Goal: Task Accomplishment & Management: Use online tool/utility

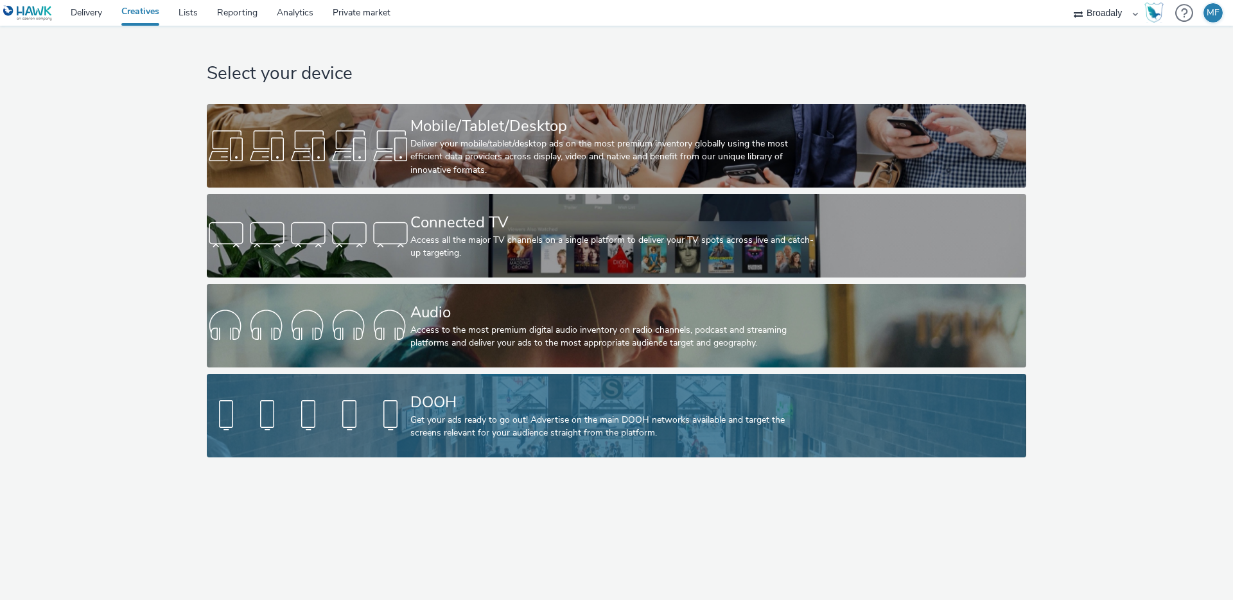
click at [419, 381] on div "DOOH Get your ads ready to go out! Advertise on the main DOOH networks availabl…" at bounding box center [613, 415] width 407 height 83
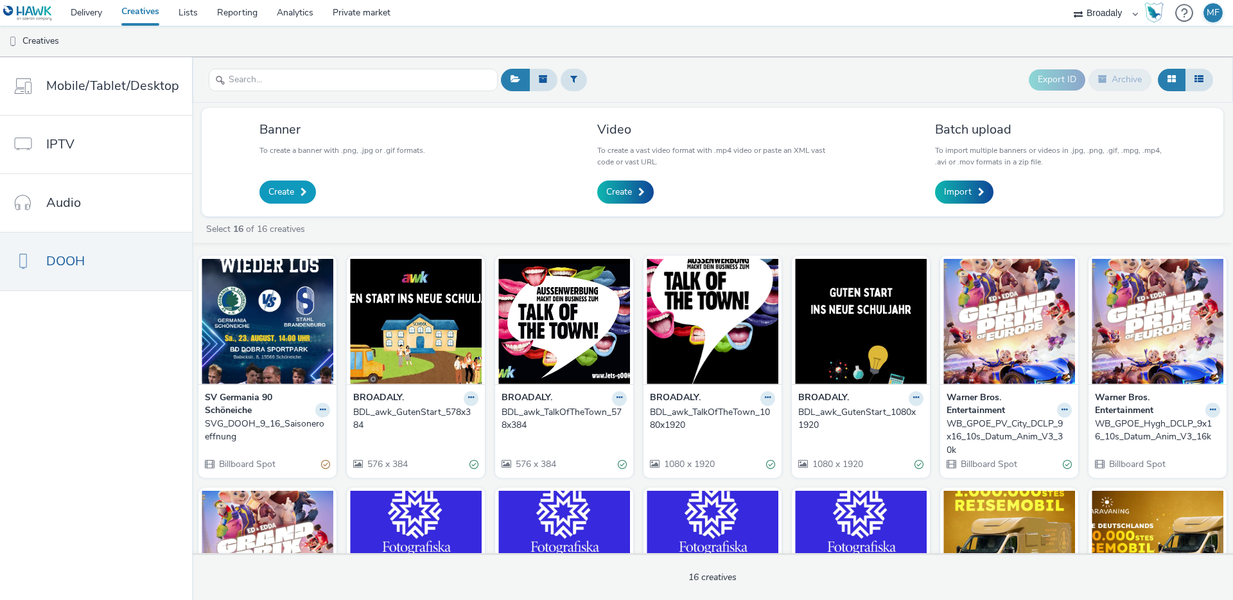
click at [281, 193] on span "Create" at bounding box center [281, 192] width 26 height 13
click at [606, 190] on span "Create" at bounding box center [619, 192] width 26 height 13
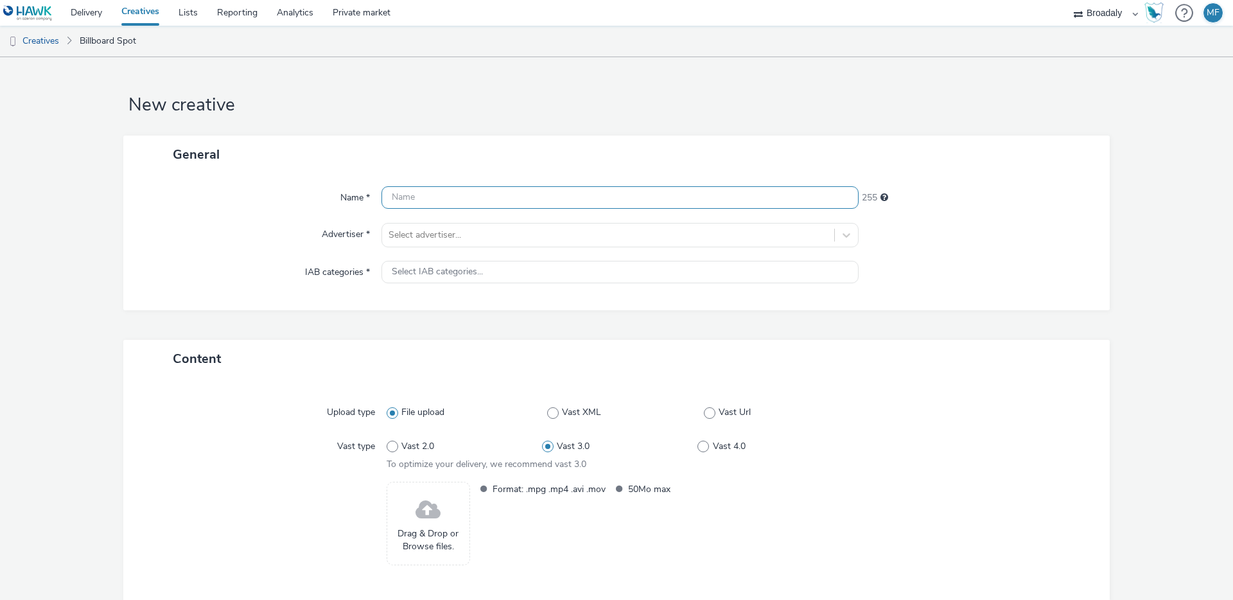
click at [489, 187] on input "text" at bounding box center [619, 197] width 477 height 22
click at [38, 43] on link "Creatives" at bounding box center [33, 41] width 66 height 31
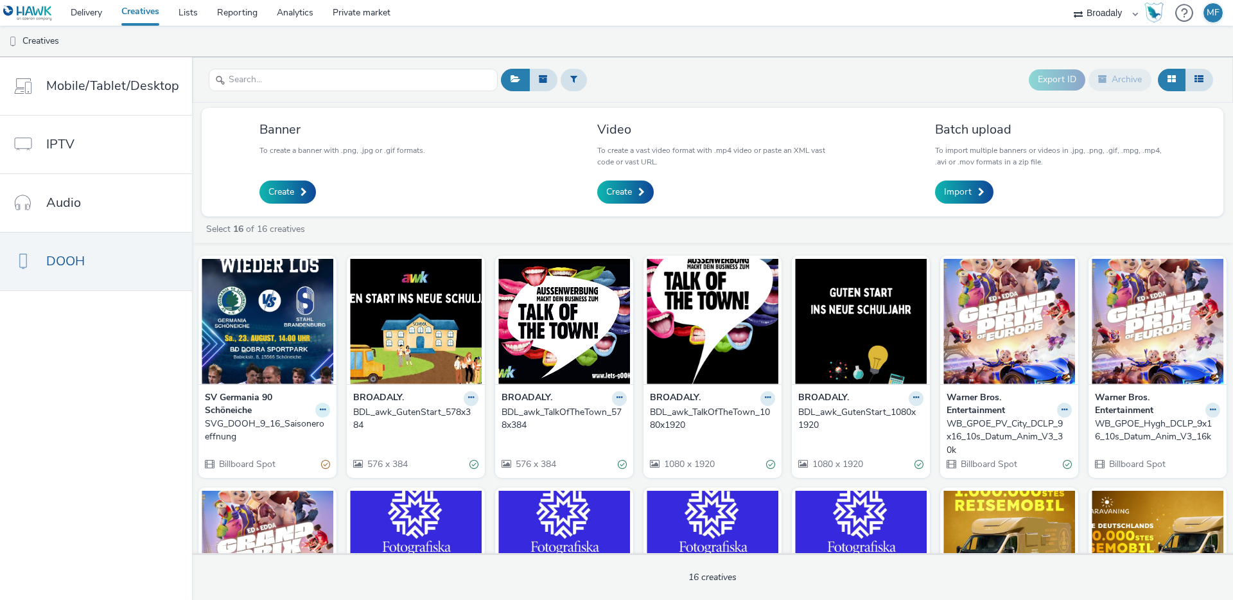
click at [322, 408] on button at bounding box center [322, 410] width 15 height 15
click at [290, 457] on link "Duplicate" at bounding box center [282, 458] width 96 height 26
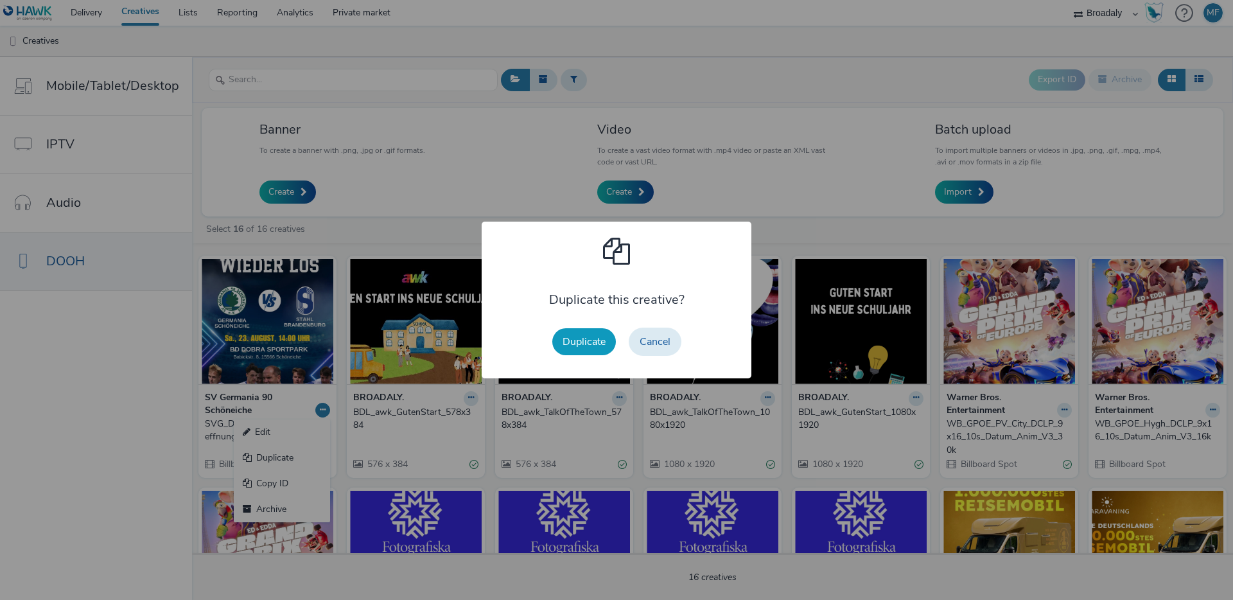
click at [602, 354] on button "Duplicate" at bounding box center [584, 341] width 64 height 27
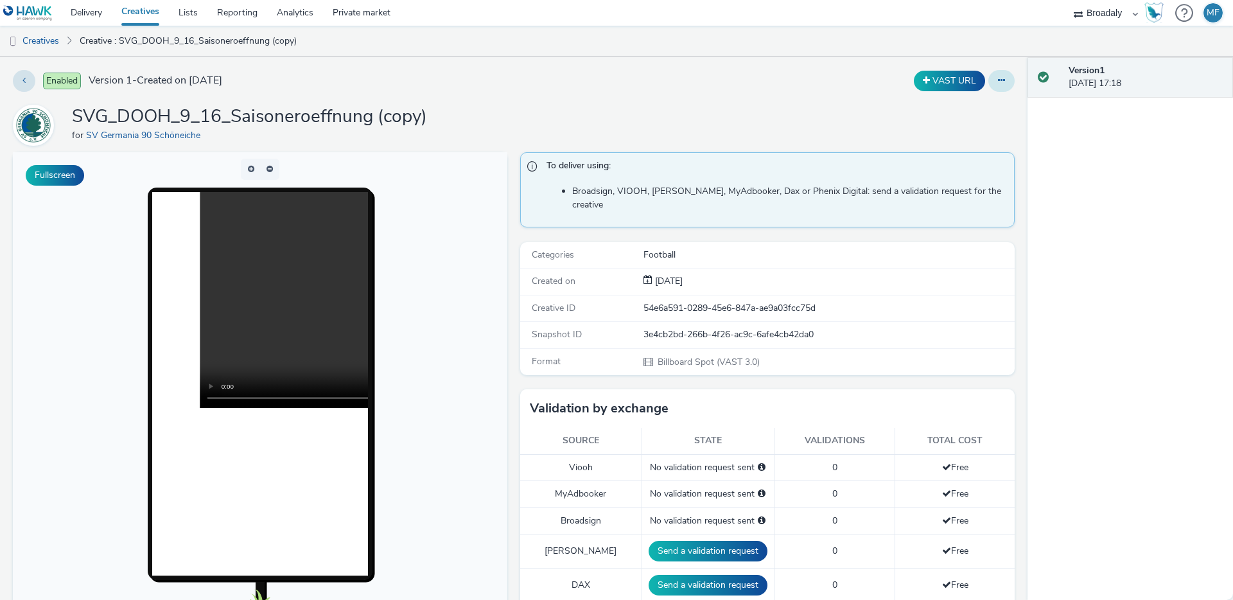
click at [988, 82] on button at bounding box center [1001, 81] width 26 height 22
click at [447, 87] on div "Enabled Version 1 - Created on 18 August 2025" at bounding box center [313, 81] width 601 height 22
click at [128, 134] on link "SV Germania 90 Schöneiche" at bounding box center [145, 135] width 119 height 12
